Goal: Entertainment & Leisure: Consume media (video, audio)

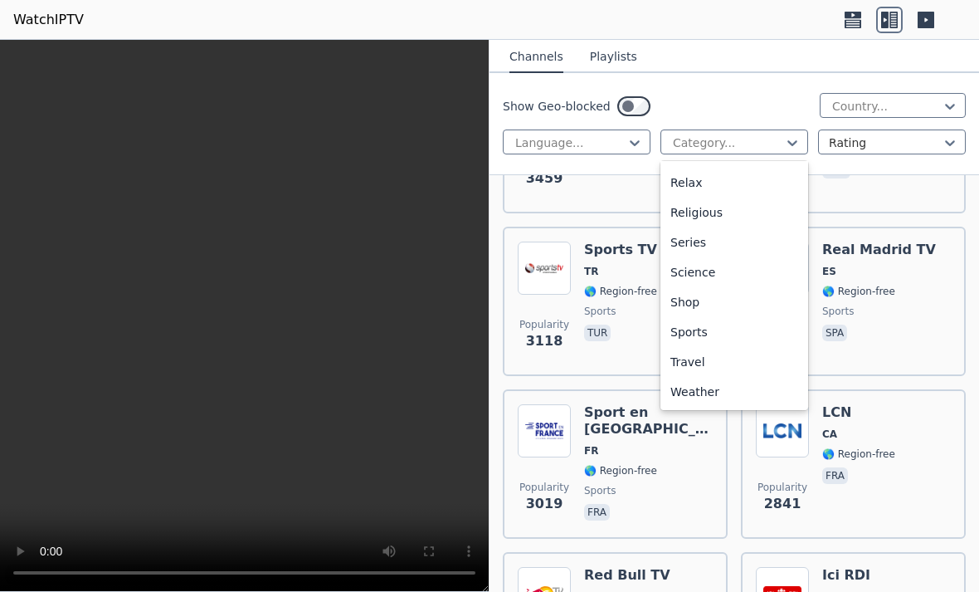
scroll to position [564, 0]
click at [749, 328] on div "Sports" at bounding box center [735, 332] width 148 height 30
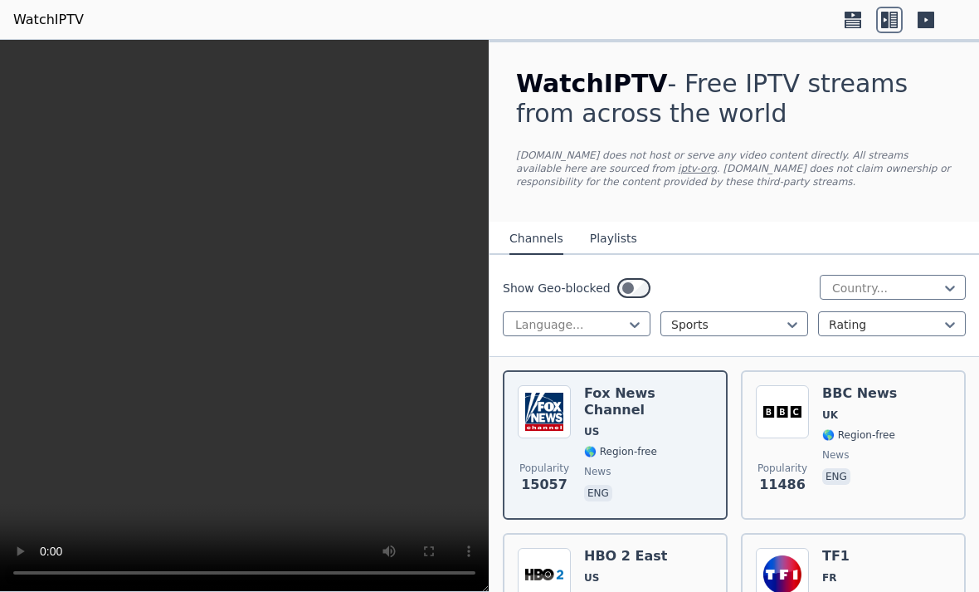
click at [621, 330] on div at bounding box center [570, 324] width 113 height 17
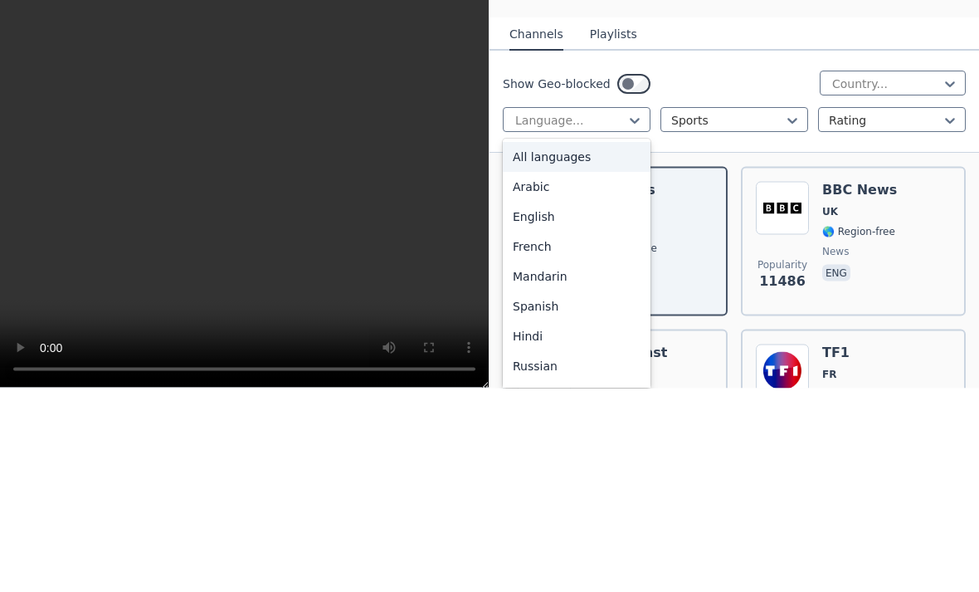
click at [599, 406] on div "English" at bounding box center [577, 421] width 148 height 30
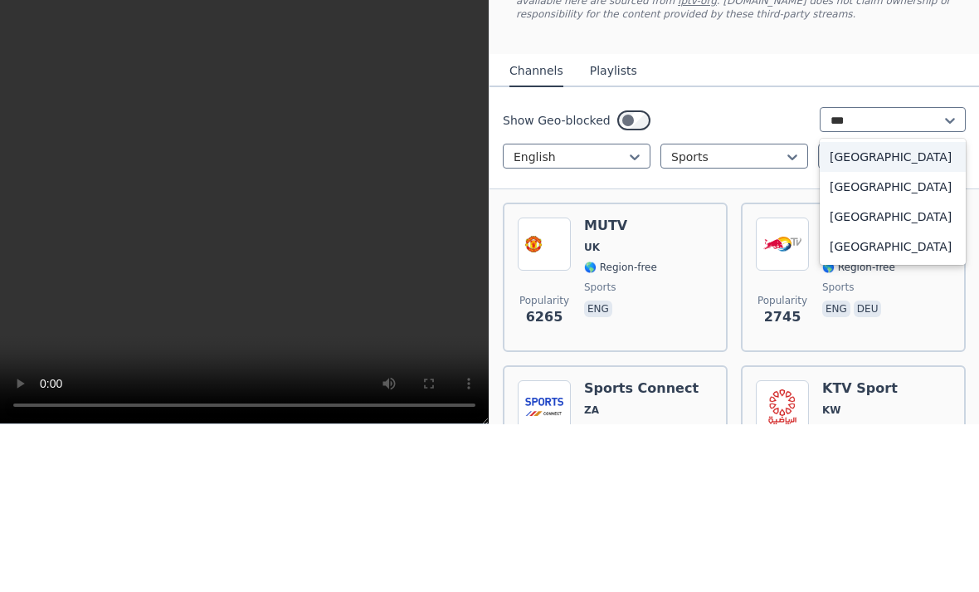
click at [927, 369] on div "[GEOGRAPHIC_DATA]" at bounding box center [893, 384] width 146 height 30
type input "***"
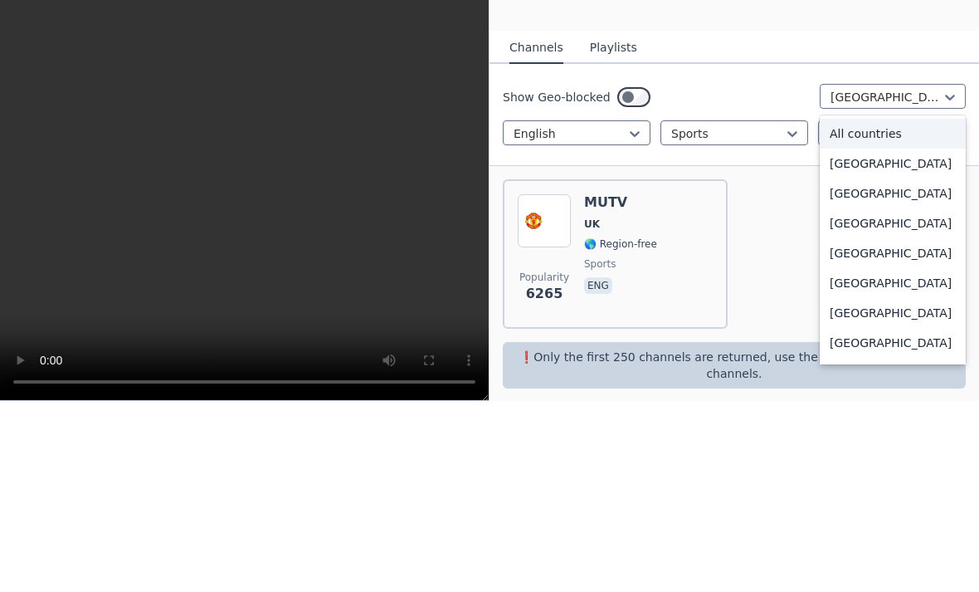
click at [936, 310] on div "All countries" at bounding box center [893, 325] width 146 height 30
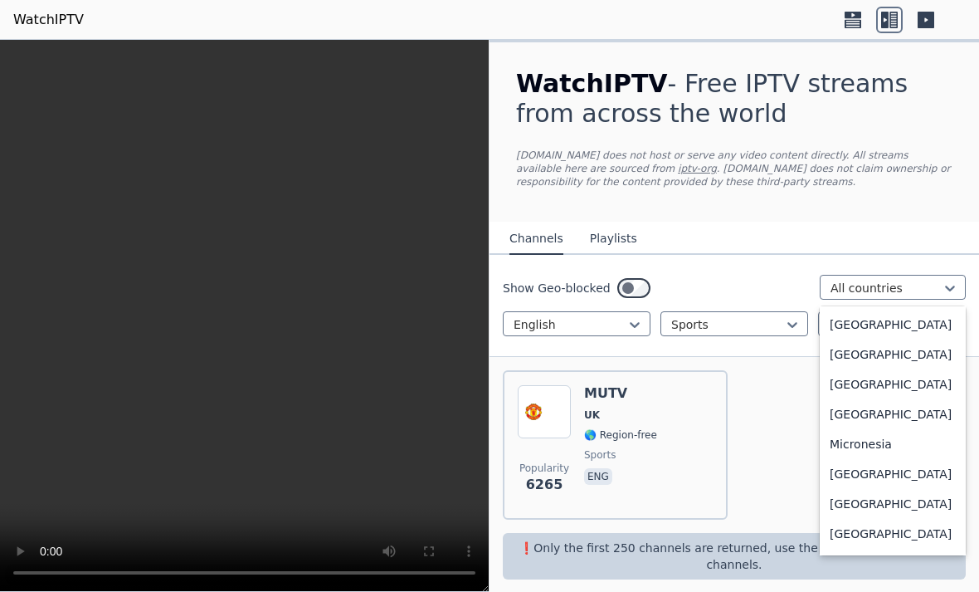
scroll to position [3525, 0]
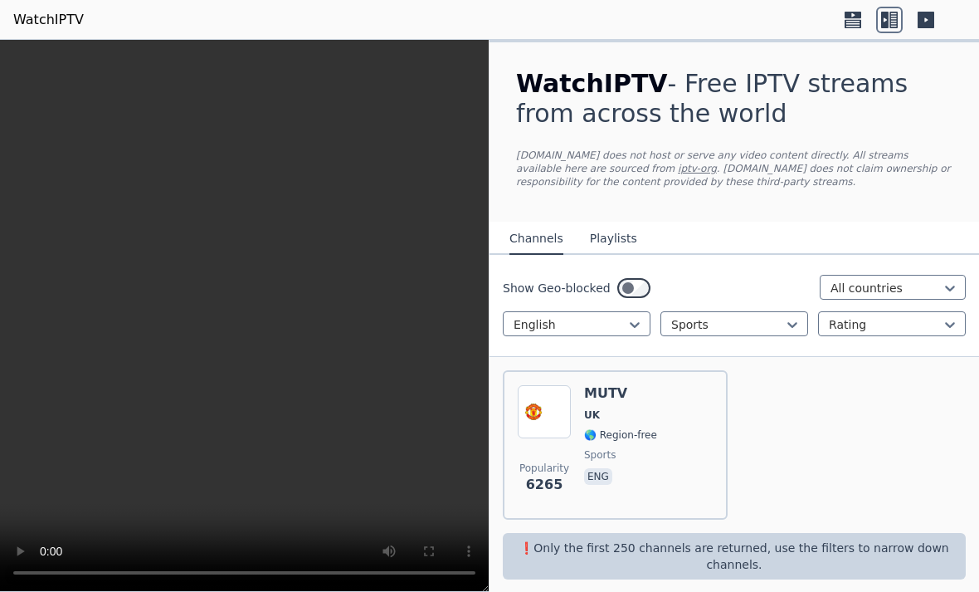
click at [802, 244] on nav "Channels Playlists" at bounding box center [735, 238] width 490 height 33
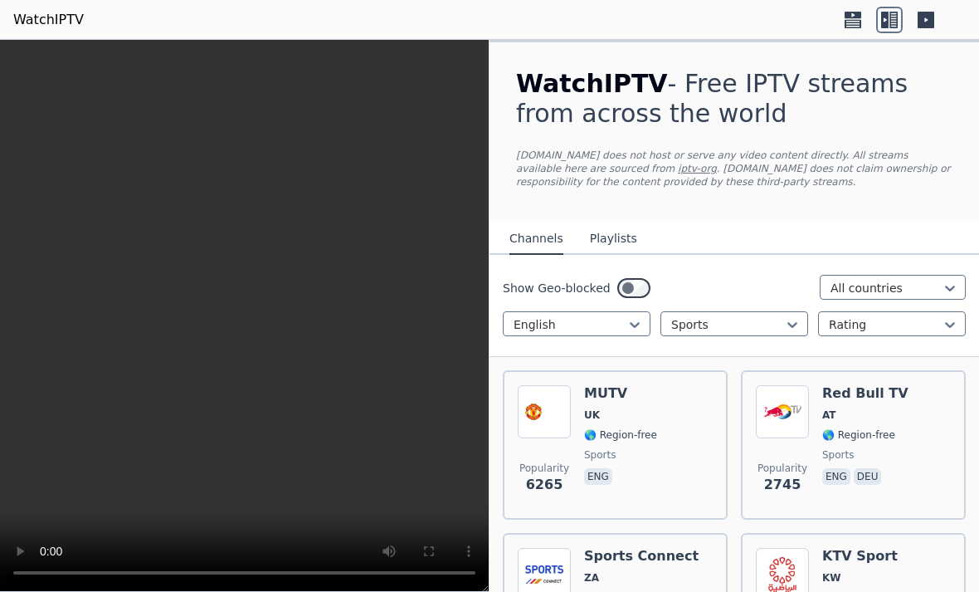
scroll to position [0, 0]
click at [670, 424] on div "Popularity 6265 MUTV [GEOGRAPHIC_DATA] 🌎 Region-free sports eng" at bounding box center [615, 445] width 195 height 120
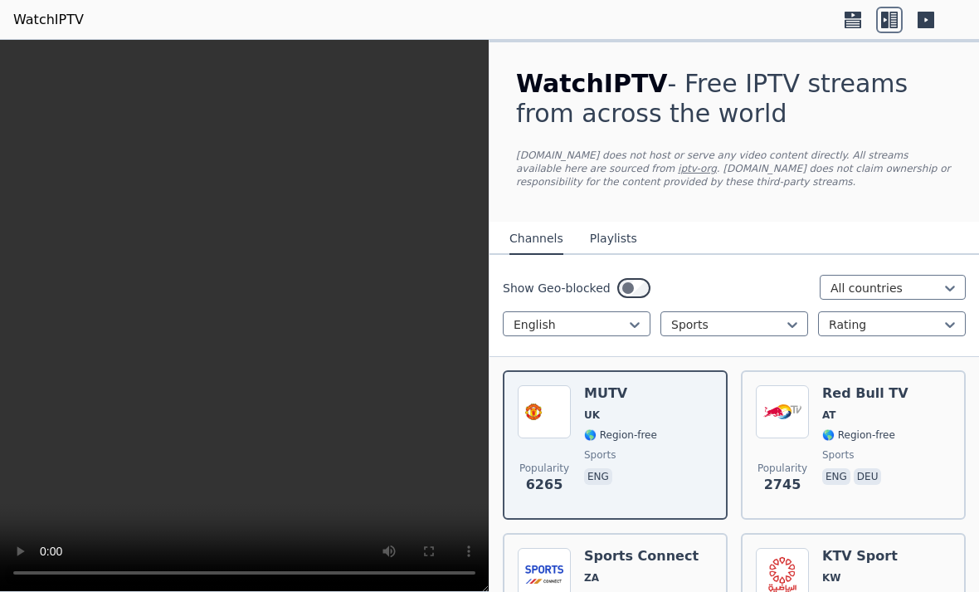
click at [269, 298] on video at bounding box center [244, 316] width 489 height 552
click at [259, 304] on video at bounding box center [244, 316] width 489 height 552
click at [247, 340] on video at bounding box center [244, 316] width 489 height 552
click at [857, 420] on span "AT" at bounding box center [866, 414] width 86 height 13
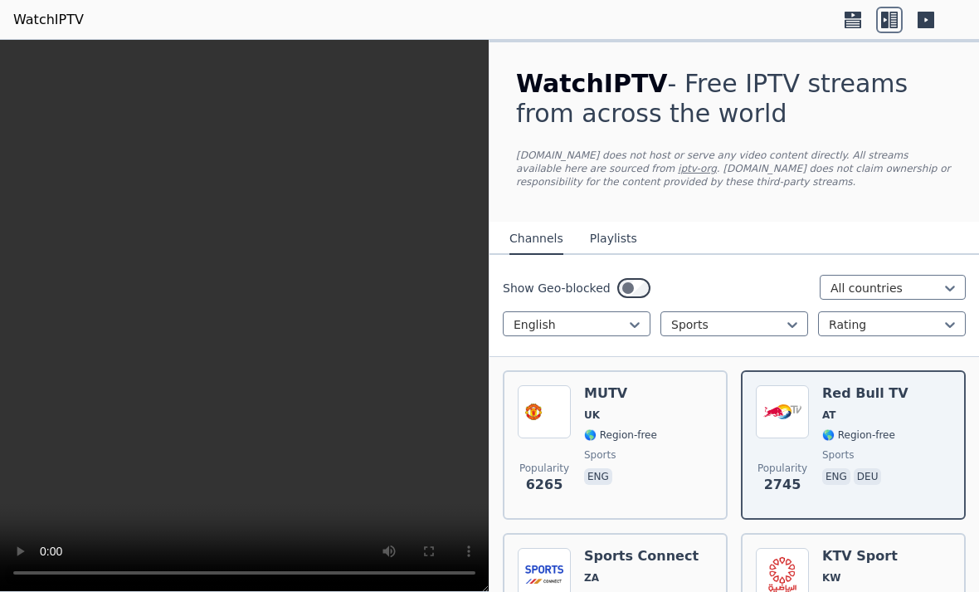
click at [232, 330] on video at bounding box center [244, 316] width 489 height 552
click at [678, 173] on link "iptv-org" at bounding box center [697, 169] width 39 height 12
click at [695, 405] on div "Popularity 6265 MUTV [GEOGRAPHIC_DATA] 🌎 Region-free sports eng" at bounding box center [615, 445] width 195 height 120
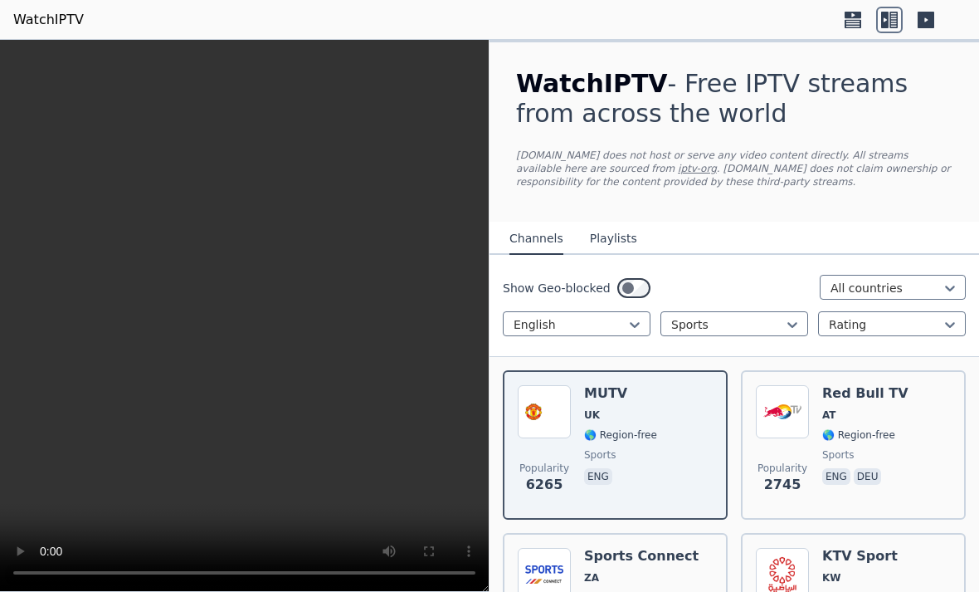
click at [265, 294] on video at bounding box center [244, 316] width 489 height 552
click at [893, 22] on icon at bounding box center [894, 20] width 8 height 17
click at [935, 13] on icon at bounding box center [926, 20] width 27 height 27
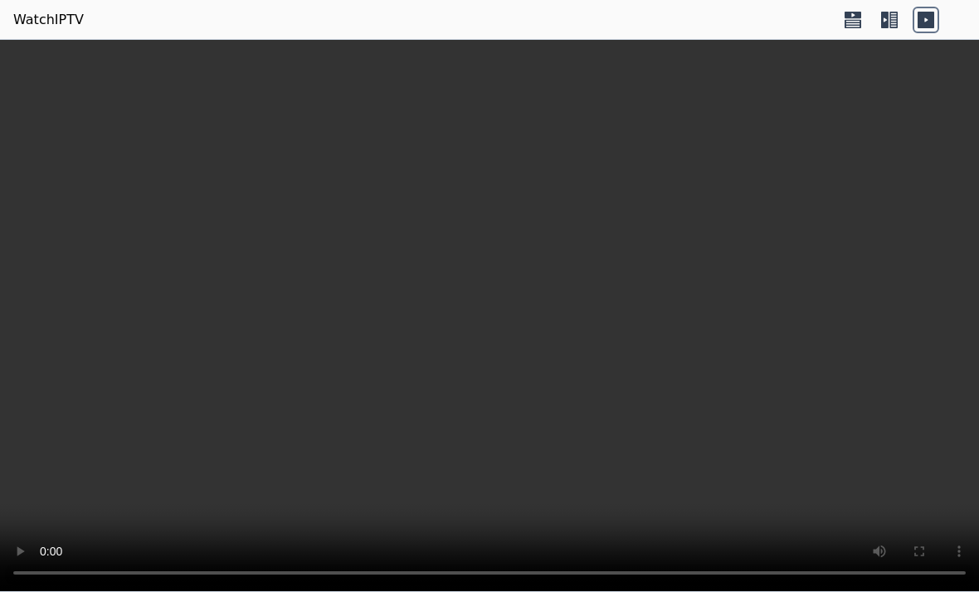
click at [495, 305] on video at bounding box center [489, 316] width 979 height 552
click at [896, 24] on icon at bounding box center [894, 20] width 8 height 17
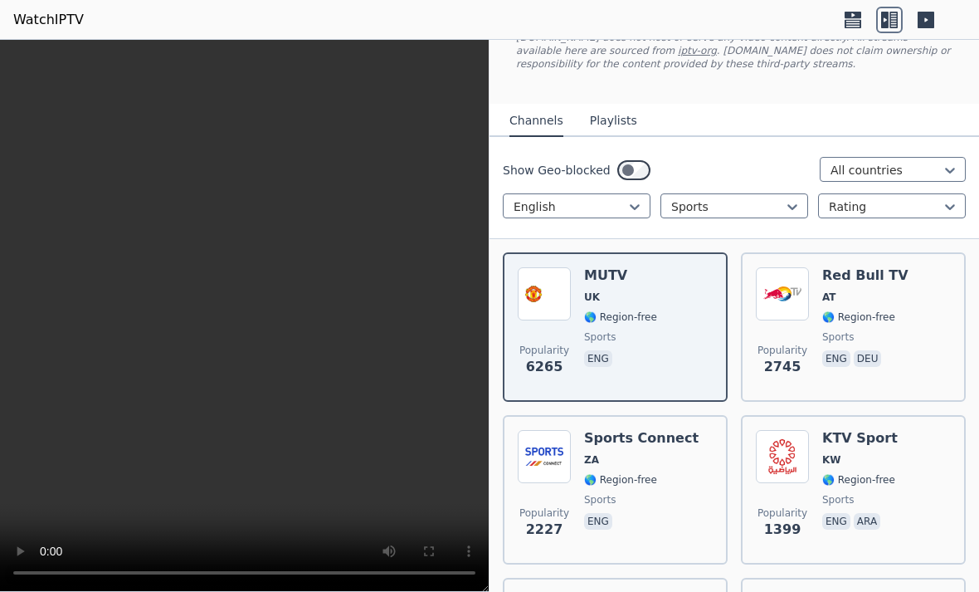
scroll to position [141, 0]
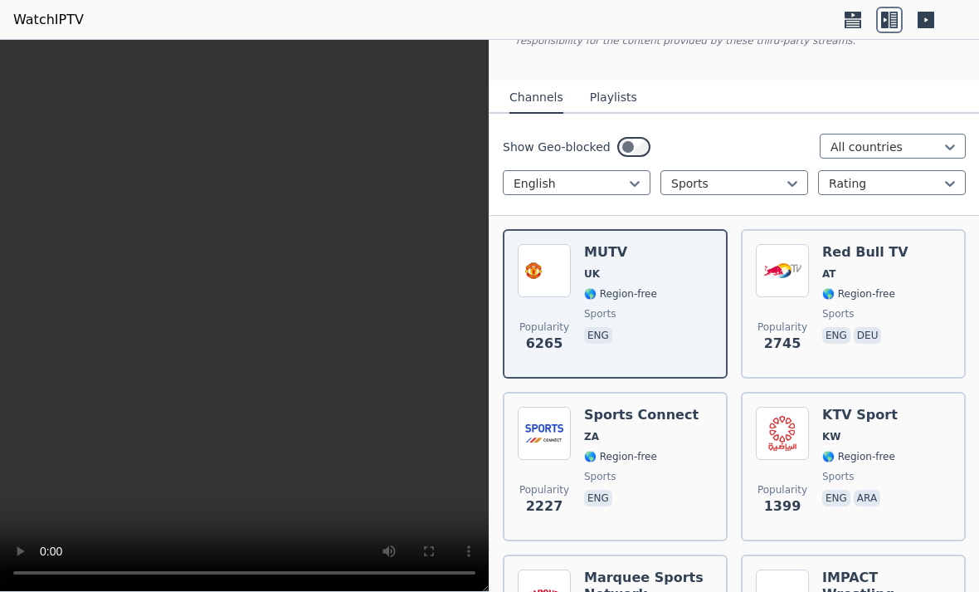
click at [832, 442] on span "KW" at bounding box center [832, 436] width 19 height 13
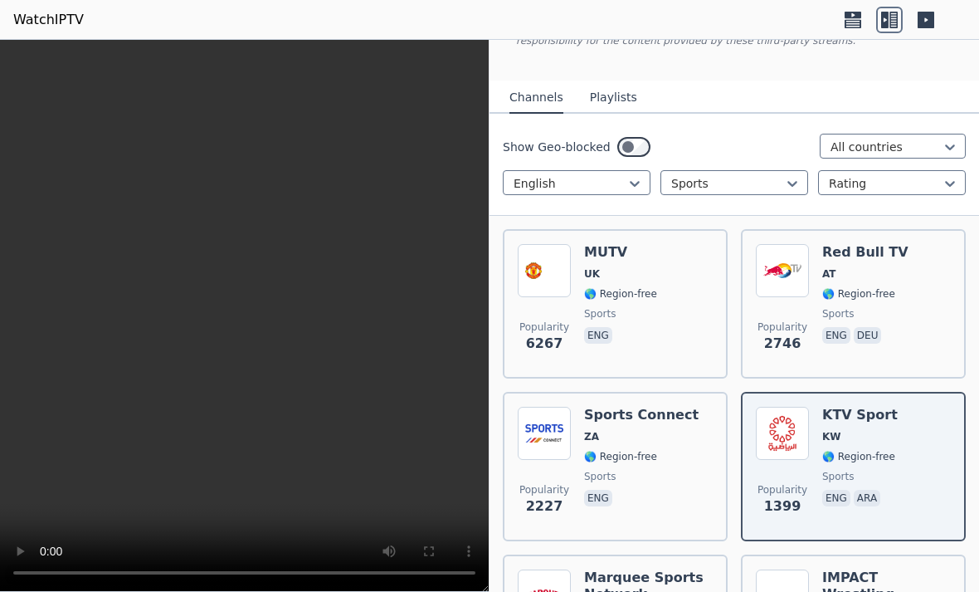
click at [251, 298] on video at bounding box center [244, 316] width 489 height 552
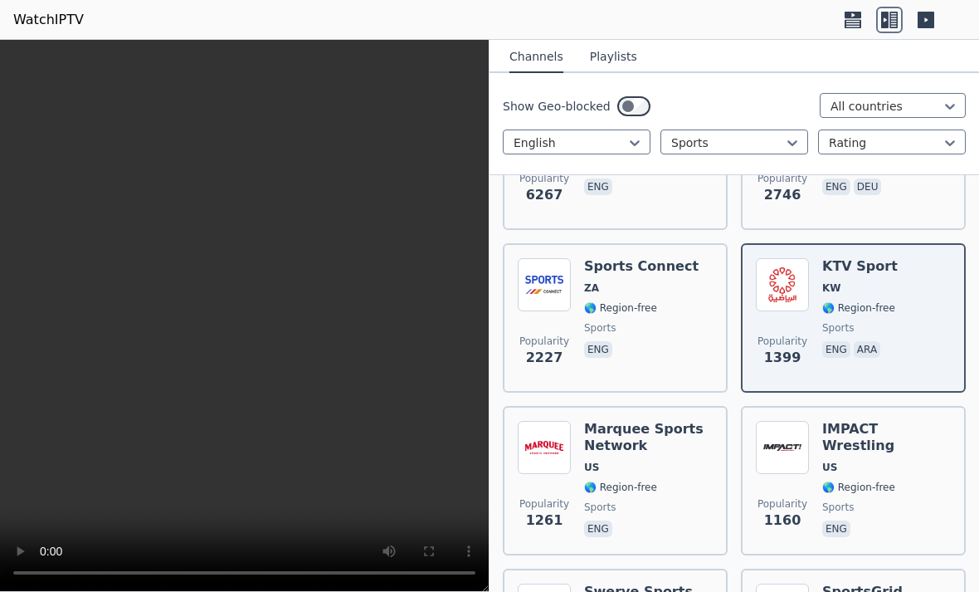
scroll to position [291, 0]
click at [921, 10] on icon at bounding box center [926, 20] width 27 height 27
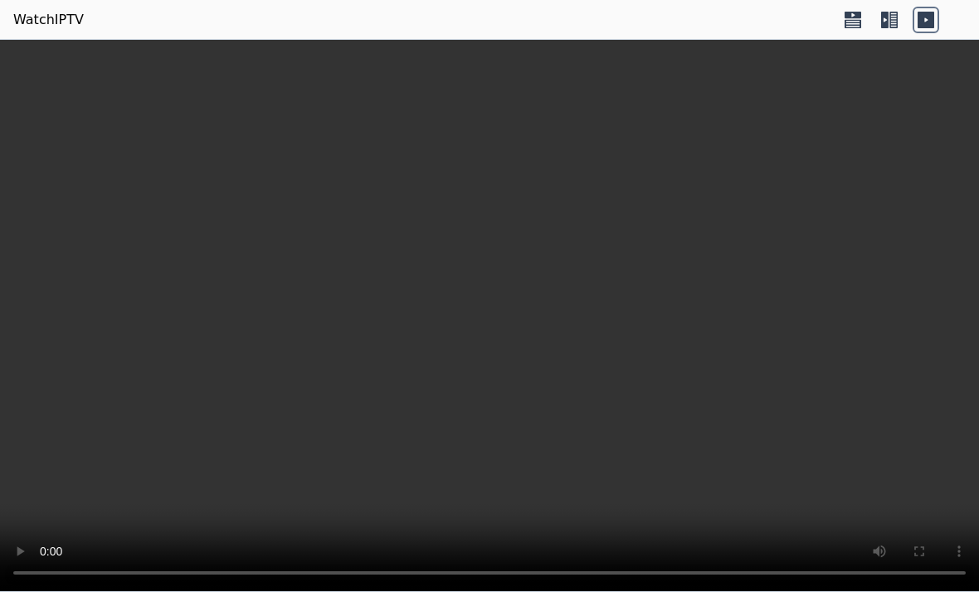
click at [882, 24] on icon at bounding box center [884, 20] width 7 height 17
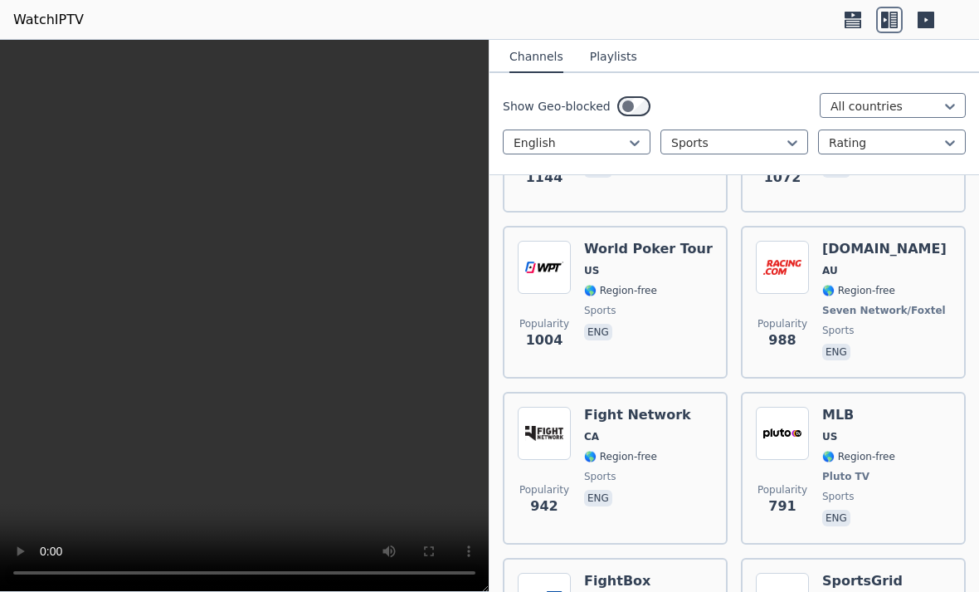
scroll to position [797, 0]
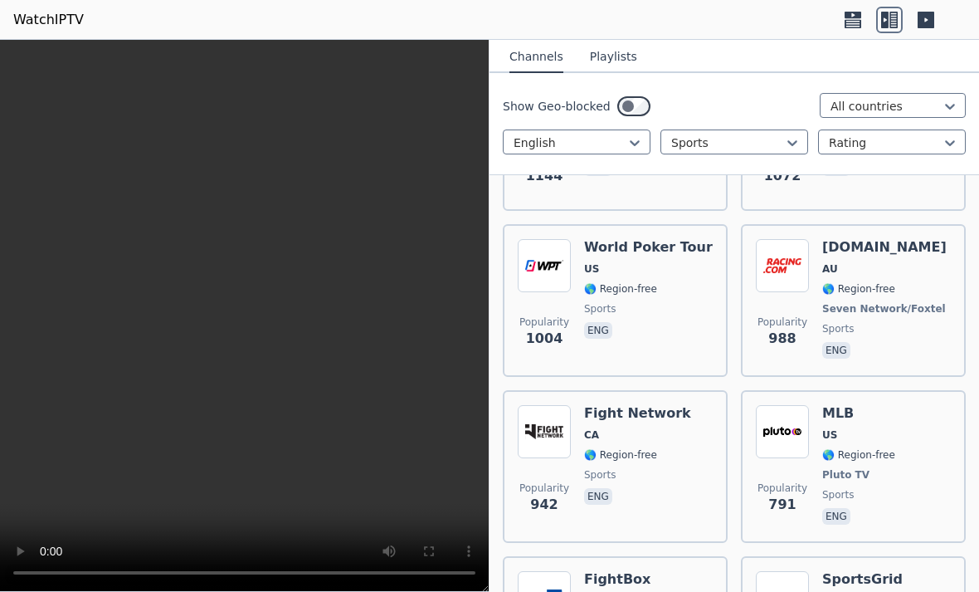
click at [866, 253] on h6 "[DOMAIN_NAME]" at bounding box center [886, 247] width 127 height 17
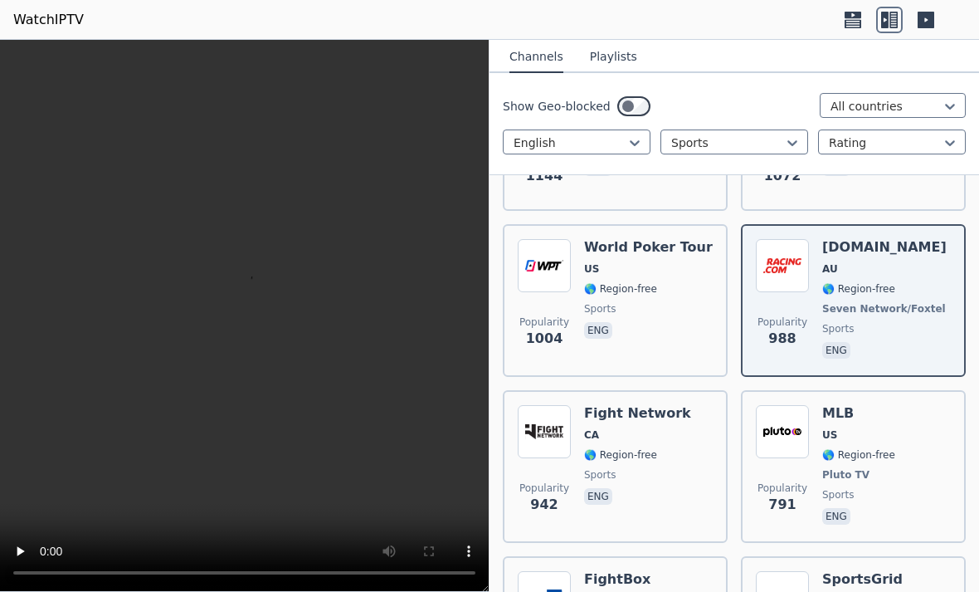
click at [683, 268] on span "US" at bounding box center [648, 268] width 129 height 13
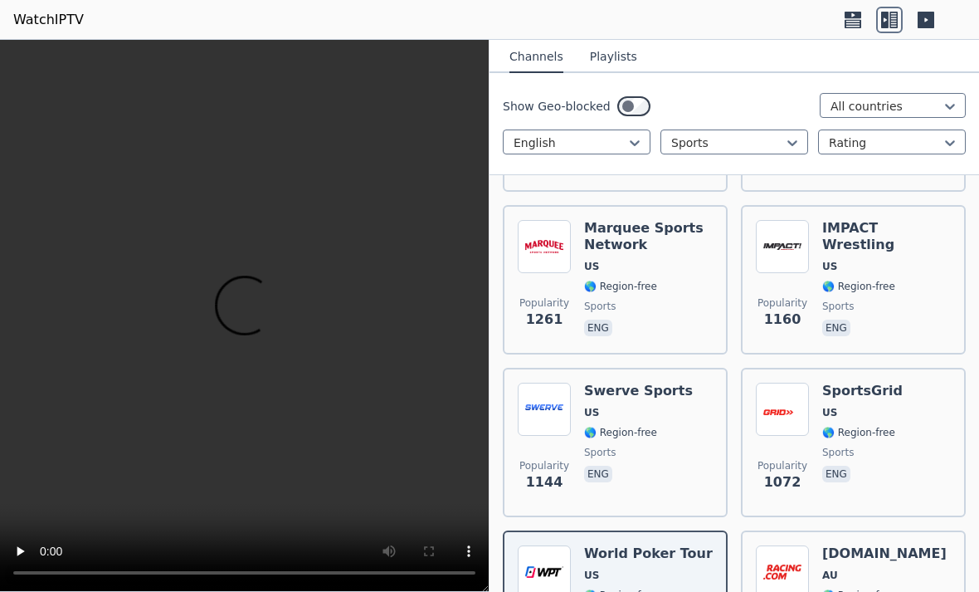
scroll to position [494, 0]
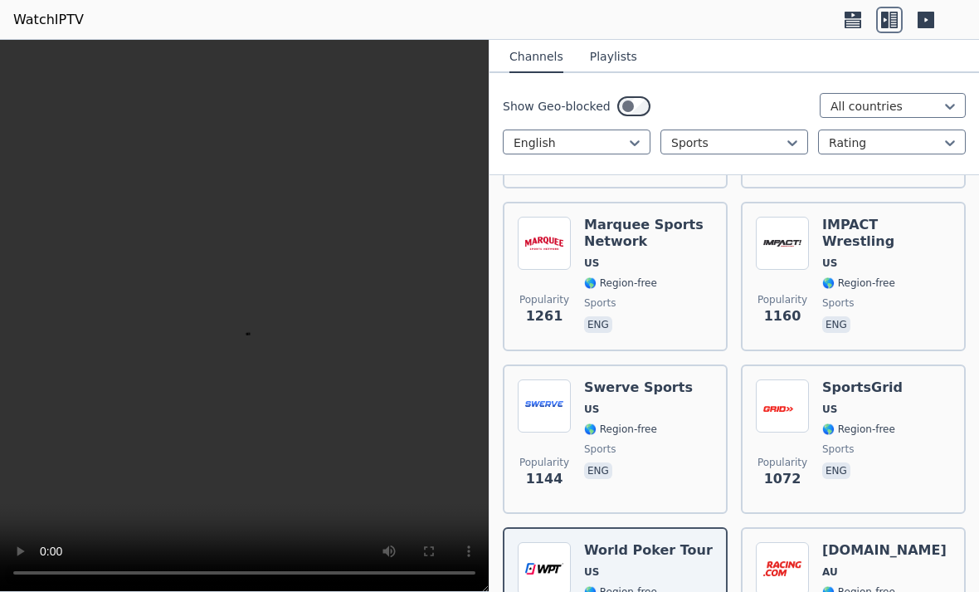
click at [687, 382] on div "Popularity 1144 Swerve Sports US 🌎 Region-free sports eng" at bounding box center [615, 439] width 195 height 120
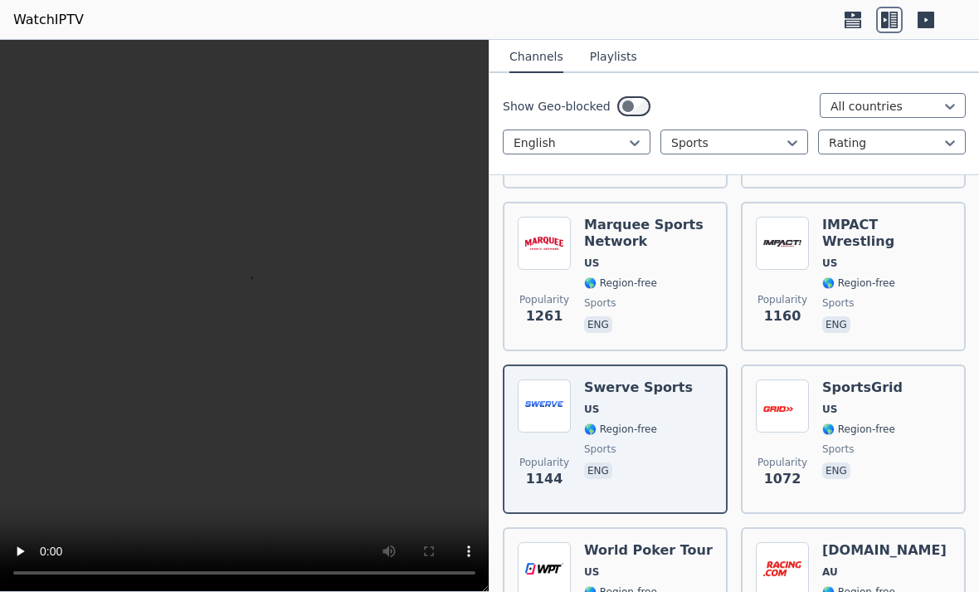
click at [601, 392] on h6 "Swerve Sports" at bounding box center [638, 387] width 109 height 17
click at [545, 385] on img at bounding box center [544, 405] width 53 height 53
click at [260, 311] on video at bounding box center [244, 316] width 489 height 552
click at [245, 319] on video at bounding box center [244, 316] width 489 height 552
click at [251, 305] on video at bounding box center [244, 316] width 489 height 552
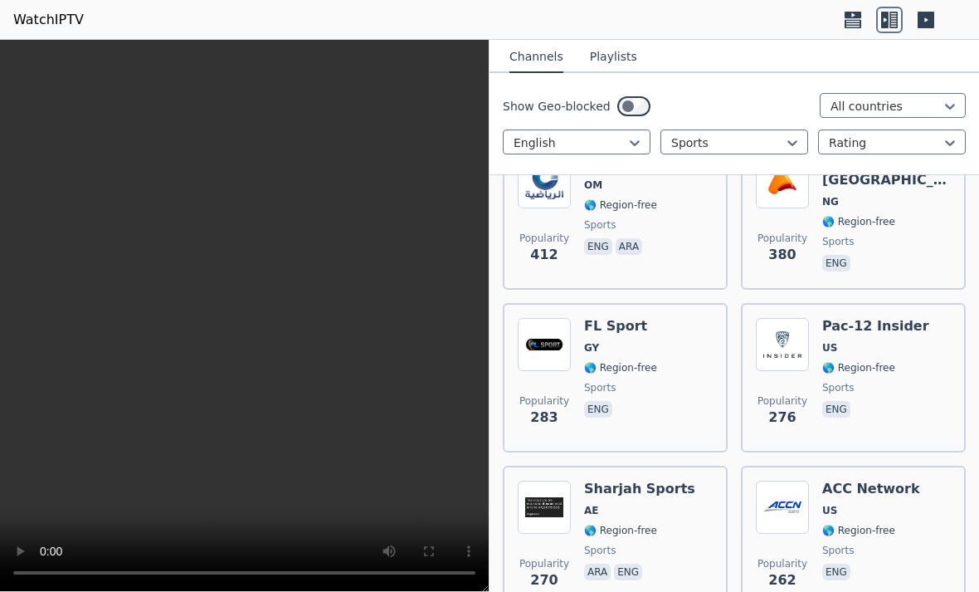
scroll to position [1702, 0]
click at [648, 330] on h6 "FL Sport" at bounding box center [620, 325] width 73 height 17
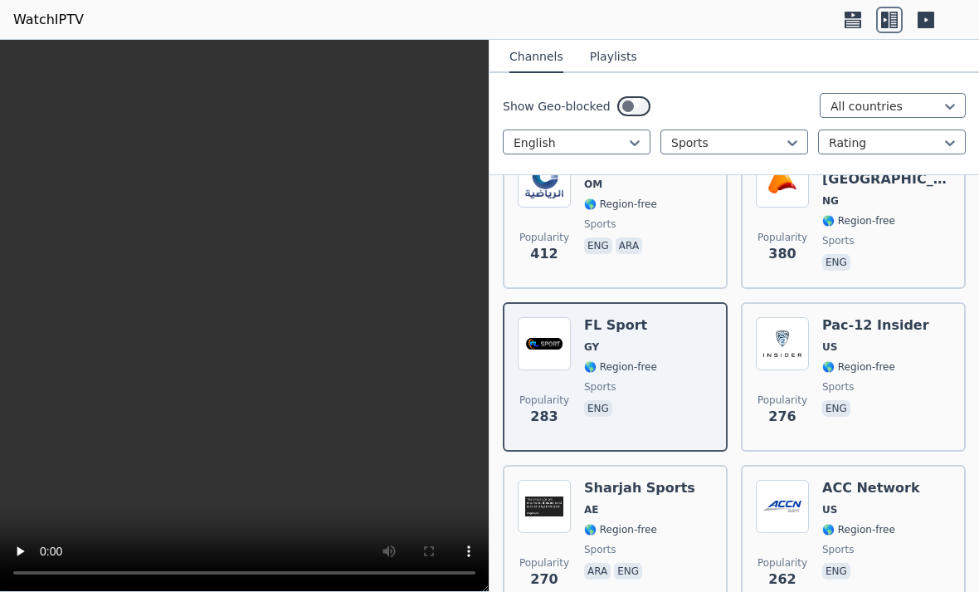
click at [598, 324] on h6 "FL Sport" at bounding box center [620, 325] width 73 height 17
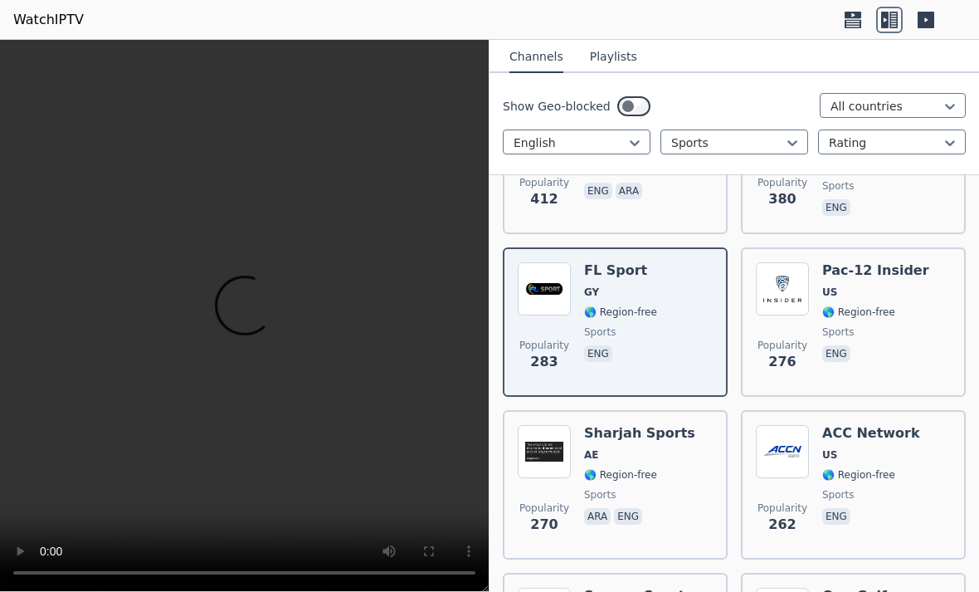
scroll to position [1763, 0]
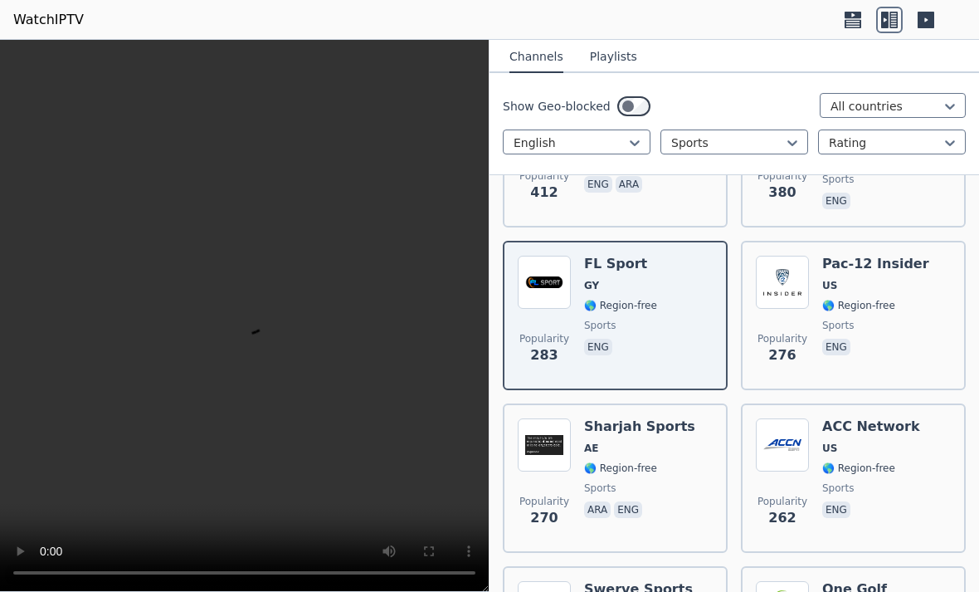
click at [545, 286] on img at bounding box center [544, 282] width 53 height 53
click at [549, 291] on img at bounding box center [544, 282] width 53 height 53
click at [915, 40] on nav "Channels Playlists" at bounding box center [735, 56] width 490 height 33
click at [914, 39] on header "WatchIPTV" at bounding box center [489, 20] width 979 height 40
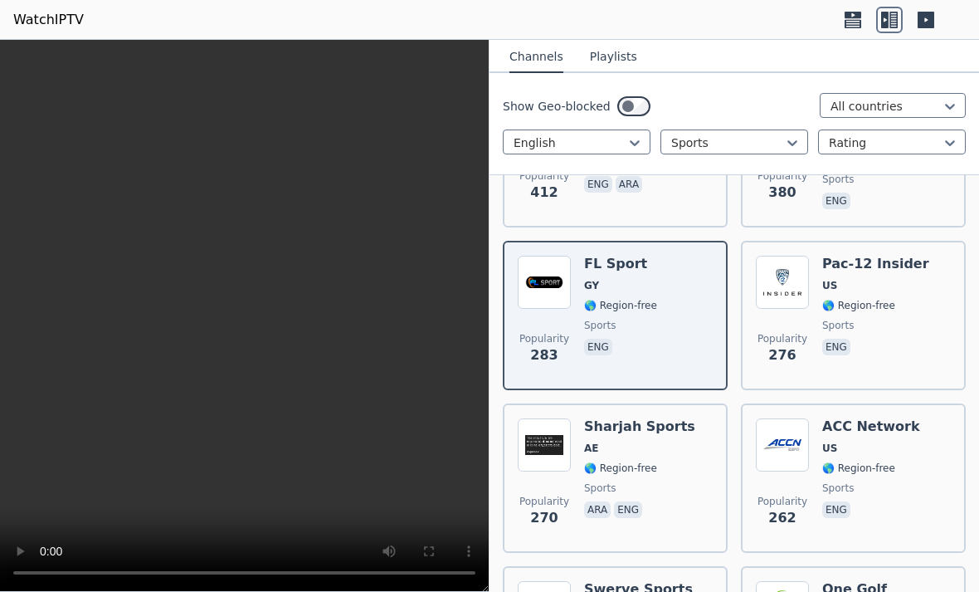
click at [905, 7] on div at bounding box center [890, 20] width 100 height 27
click at [904, 7] on div at bounding box center [890, 20] width 100 height 27
click at [926, 28] on icon at bounding box center [926, 20] width 27 height 27
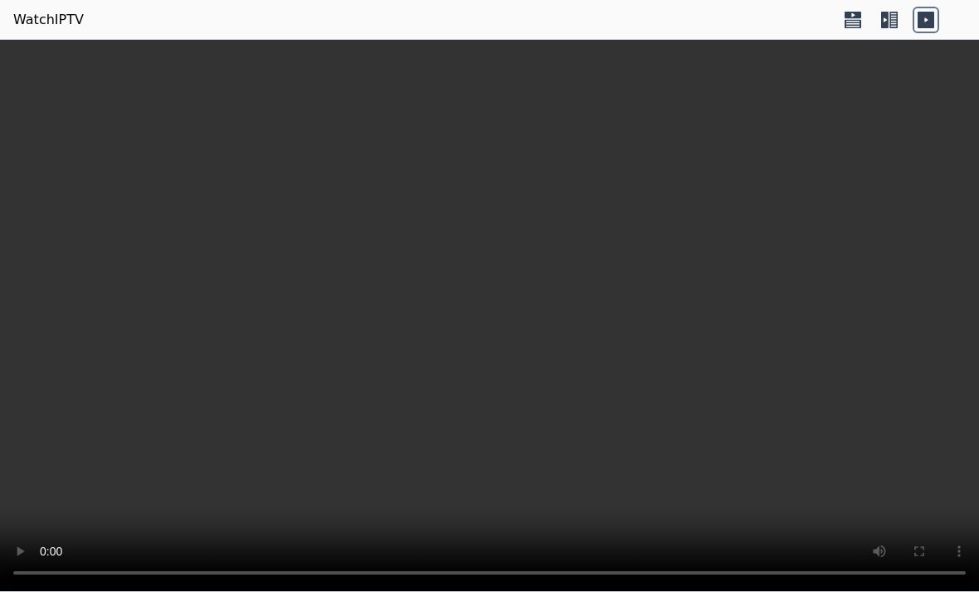
click at [895, 24] on icon at bounding box center [894, 20] width 8 height 17
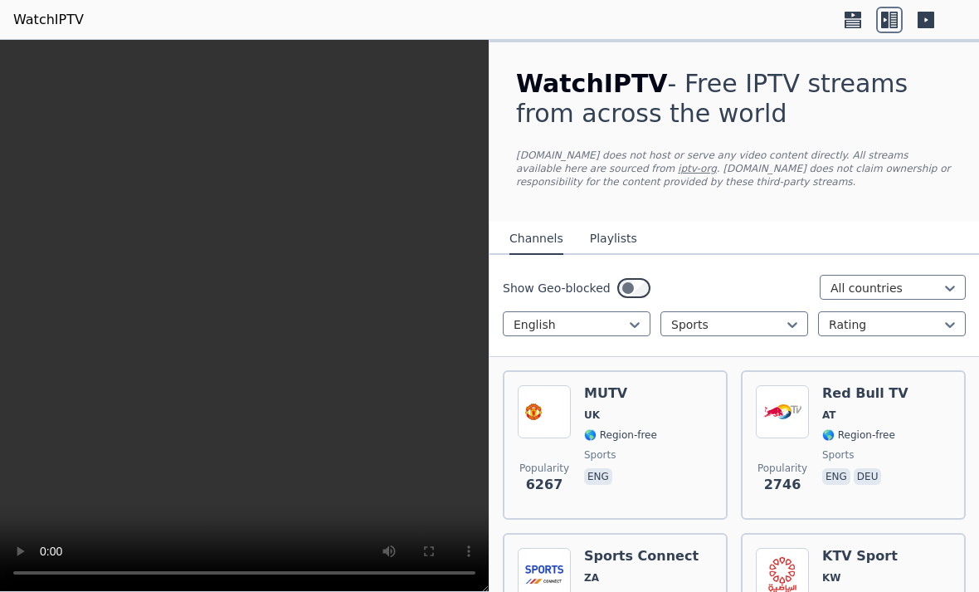
click at [931, 17] on icon at bounding box center [926, 20] width 17 height 17
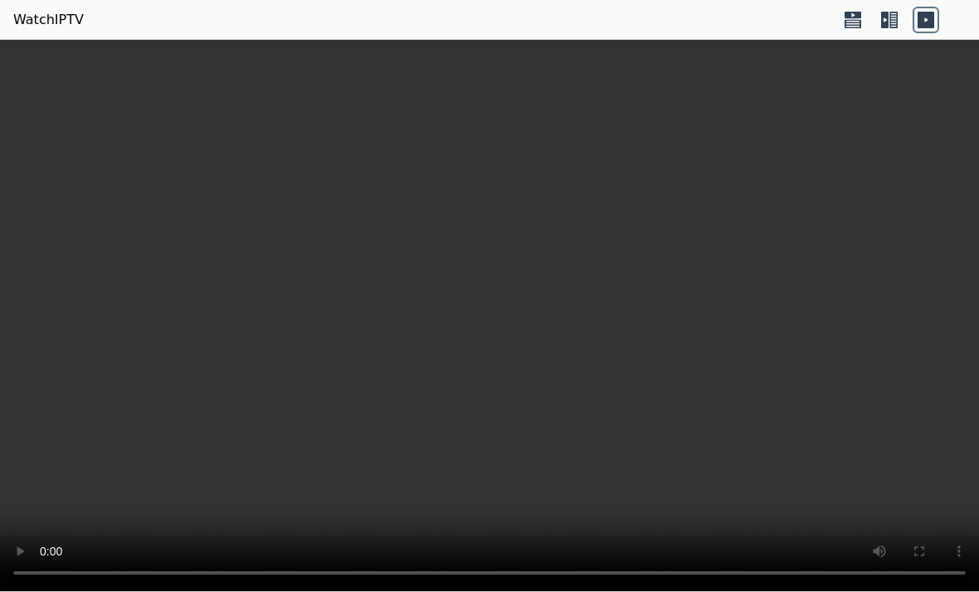
click at [505, 291] on video at bounding box center [489, 316] width 979 height 552
click at [891, 20] on icon at bounding box center [894, 20] width 8 height 17
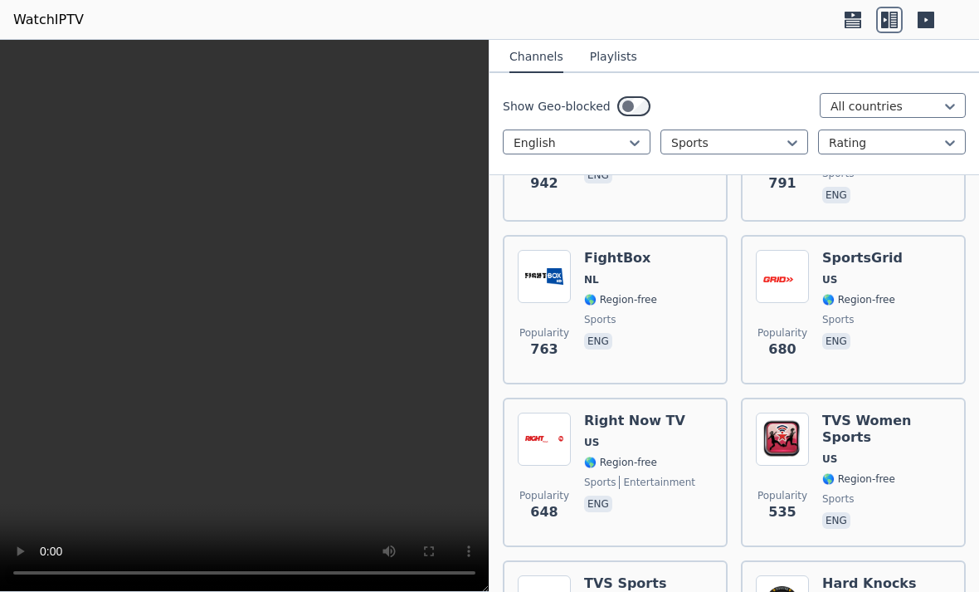
scroll to position [1048, 0]
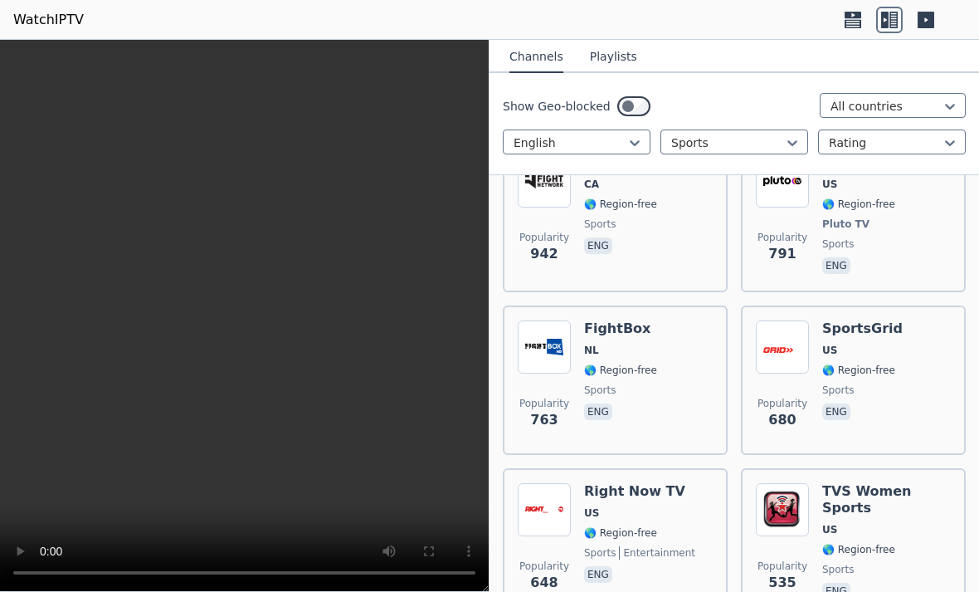
click at [629, 49] on button "Playlists" at bounding box center [613, 58] width 47 height 32
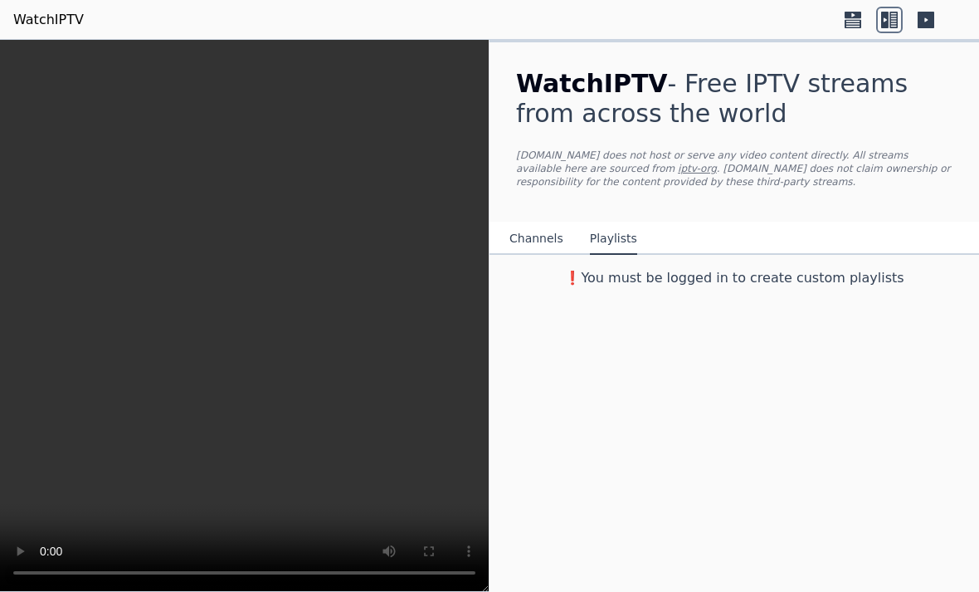
click at [544, 239] on button "Channels" at bounding box center [537, 239] width 54 height 32
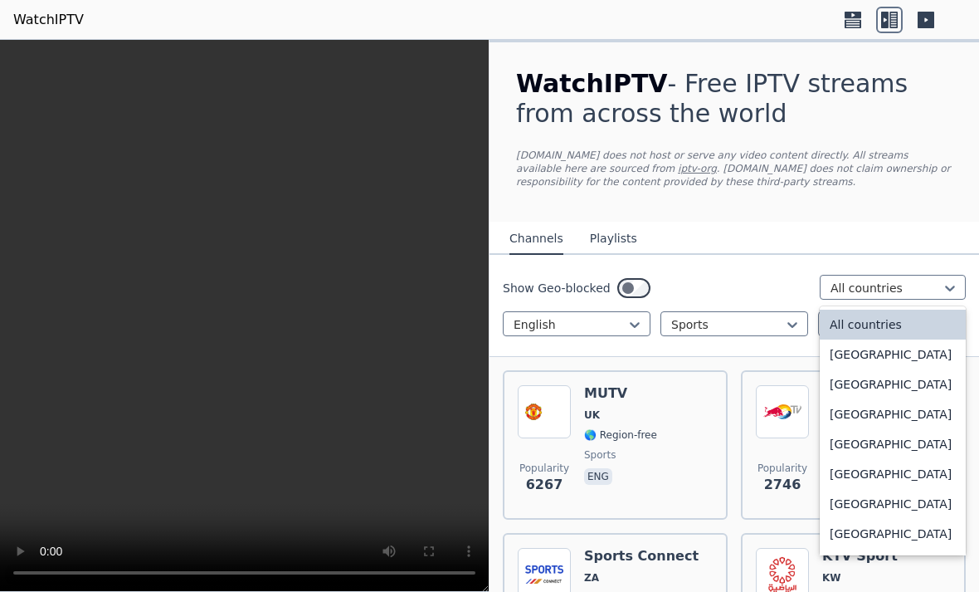
click at [670, 403] on div "Popularity 6267 MUTV [GEOGRAPHIC_DATA] 🌎 Region-free sports eng" at bounding box center [615, 445] width 195 height 120
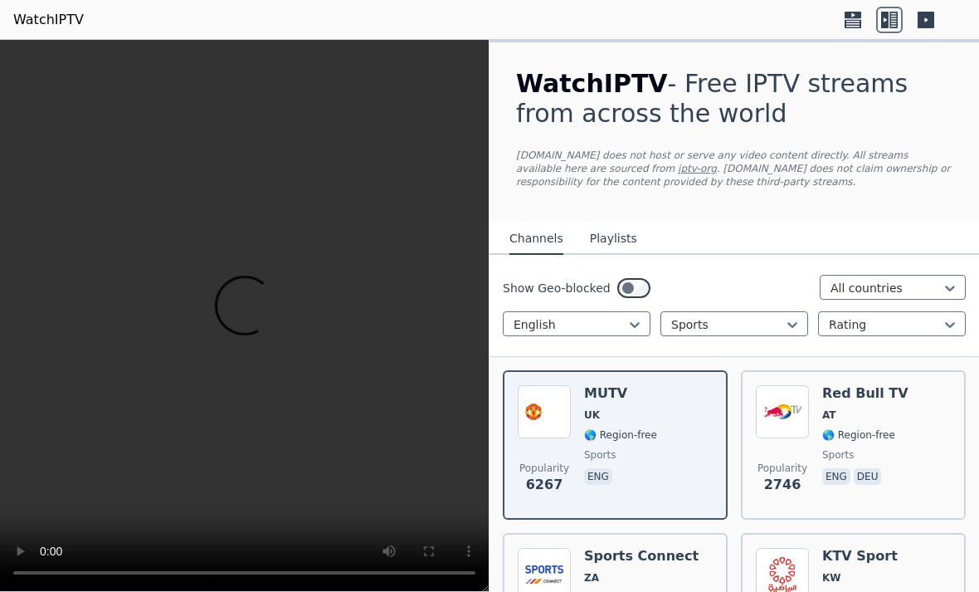
click at [256, 339] on video at bounding box center [244, 316] width 489 height 552
click at [256, 312] on video at bounding box center [244, 316] width 489 height 552
